Goal: Communication & Community: Answer question/provide support

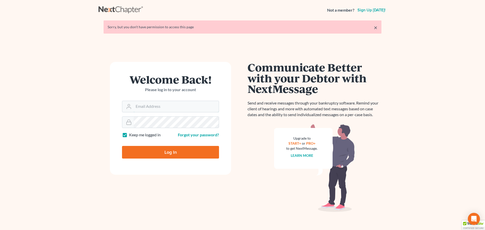
type input "[EMAIL_ADDRESS][DOMAIN_NAME]"
click at [167, 150] on input "Log In" at bounding box center [170, 152] width 97 height 13
type input "Thinking..."
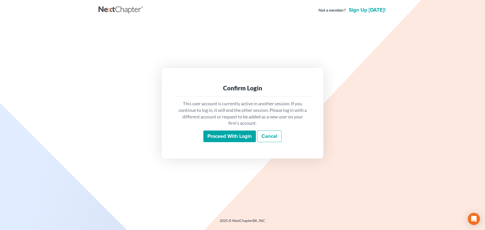
click at [227, 136] on input "Proceed with login" at bounding box center [229, 137] width 53 height 12
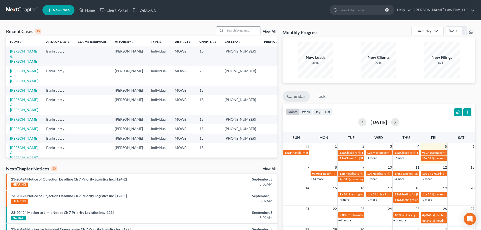
click at [235, 33] on input "search" at bounding box center [242, 30] width 35 height 7
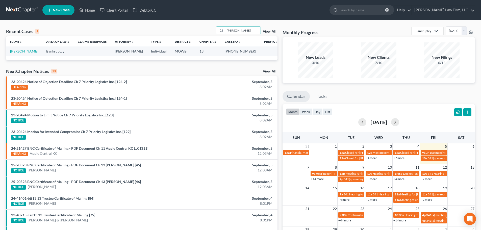
type input "[PERSON_NAME]"
click at [26, 51] on link "[PERSON_NAME]" at bounding box center [24, 51] width 28 height 4
select select "6"
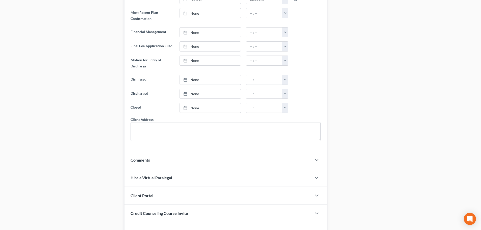
scroll to position [351, 0]
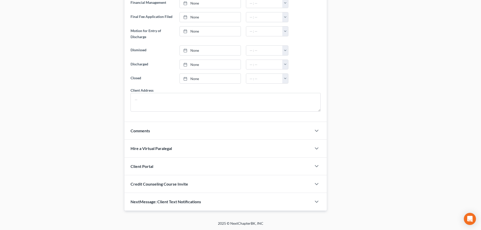
click at [218, 201] on div "NextMessage: Client Text Notifications" at bounding box center [218, 201] width 187 height 17
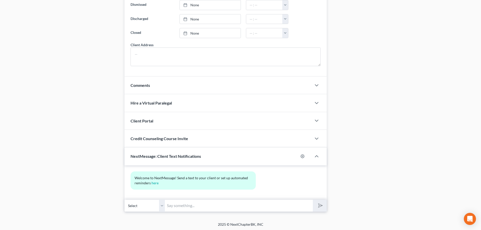
scroll to position [397, 0]
click at [302, 155] on icon "button" at bounding box center [303, 155] width 4 height 4
select select "4"
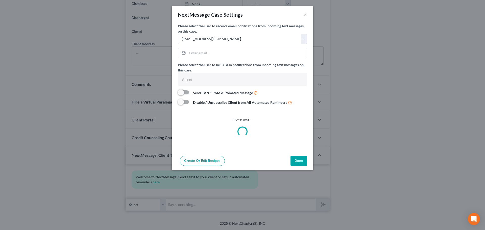
select select
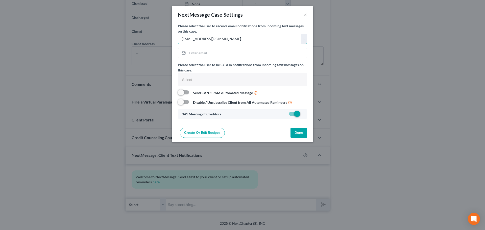
click at [302, 39] on select "Select [EMAIL_ADDRESS][DOMAIN_NAME] [EMAIL_ADDRESS][DOMAIN_NAME] [EMAIL_ADDRESS…" at bounding box center [242, 39] width 129 height 10
select select "3"
click at [178, 34] on select "Select [EMAIL_ADDRESS][DOMAIN_NAME] [EMAIL_ADDRESS][DOMAIN_NAME] [EMAIL_ADDRESS…" at bounding box center [242, 39] width 129 height 10
click at [301, 132] on button "Done" at bounding box center [299, 133] width 17 height 10
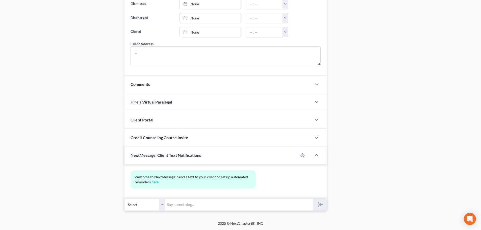
click at [161, 205] on select "Select [PHONE_NUMBER] - [PERSON_NAME] [PHONE_NUMBER] - [PERSON_NAME] (son)" at bounding box center [145, 205] width 40 height 12
select select "1"
click at [125, 199] on select "Select [PHONE_NUMBER] - [PERSON_NAME] [PHONE_NUMBER] - [PERSON_NAME] (son)" at bounding box center [145, 205] width 40 height 12
click at [170, 205] on input "text" at bounding box center [239, 205] width 148 height 12
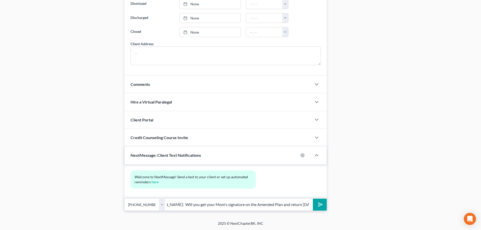
scroll to position [0, 19]
type input "[PERSON_NAME]: Will you get your Mom's signature on the Amended Plan and return…"
click at [320, 203] on icon "submit" at bounding box center [319, 204] width 7 height 7
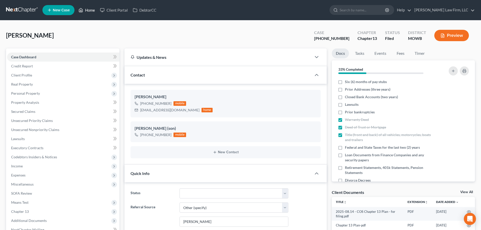
click at [91, 10] on link "Home" at bounding box center [86, 10] width 21 height 9
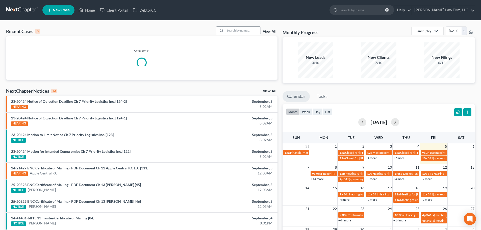
click at [229, 31] on input "search" at bounding box center [242, 30] width 35 height 7
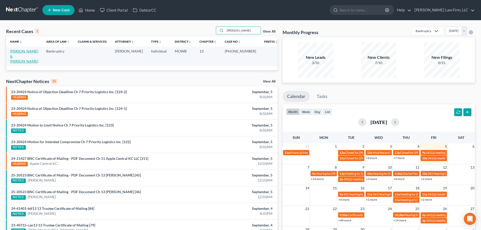
type input "[PERSON_NAME]"
click at [31, 50] on link "[PERSON_NAME] & [PERSON_NAME]" at bounding box center [24, 56] width 28 height 14
select select "3"
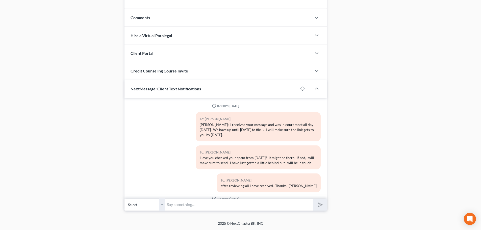
scroll to position [1161, 0]
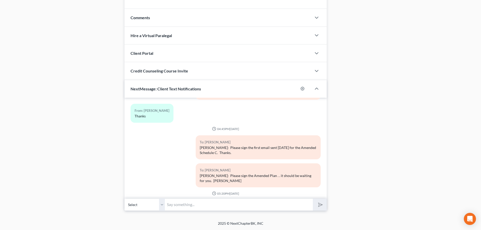
drag, startPoint x: 199, startPoint y: 177, endPoint x: 242, endPoint y: 185, distance: 43.2
click at [242, 200] on div "To: [PERSON_NAME] [PERSON_NAME]: Still need you to please esign the Amended Sch…" at bounding box center [258, 212] width 125 height 24
copy div "[PERSON_NAME]: Still need you to please esign the Amended Schedule C sent out e…"
click at [163, 206] on select "Select [PHONE_NUMBER] - [PERSON_NAME] [PHONE_NUMBER] - [PERSON_NAME]" at bounding box center [145, 205] width 40 height 12
click at [125, 199] on select "Select [PHONE_NUMBER] - [PERSON_NAME] [PHONE_NUMBER] - [PERSON_NAME]" at bounding box center [145, 205] width 40 height 12
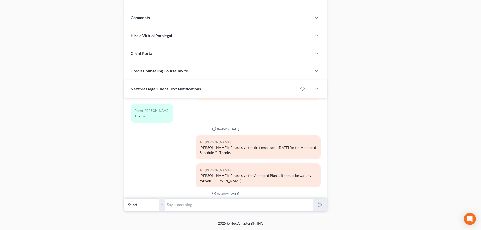
click at [167, 207] on input "text" at bounding box center [239, 205] width 148 height 12
paste input "[PERSON_NAME]: Still need you to please esign the Amended Schedule C sent out e…"
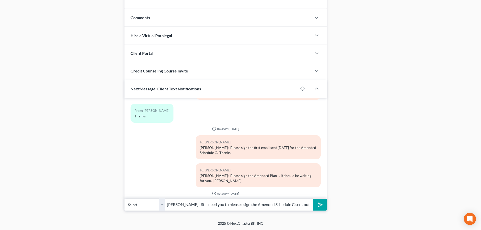
scroll to position [0, 20]
click at [194, 205] on input "[PERSON_NAME]: Still need you to please esign the Amended Schedule C sent out e…" at bounding box center [239, 205] width 148 height 12
type input "[PERSON_NAME]: Still need you to please esign the Amended Schedule C sent out […"
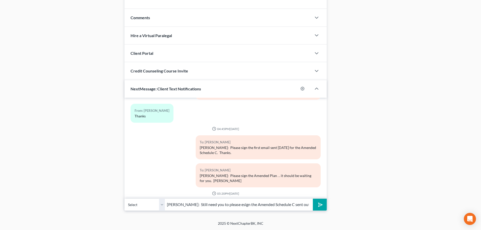
click at [320, 203] on icon "submit" at bounding box center [319, 204] width 7 height 7
